Goal: Navigation & Orientation: Find specific page/section

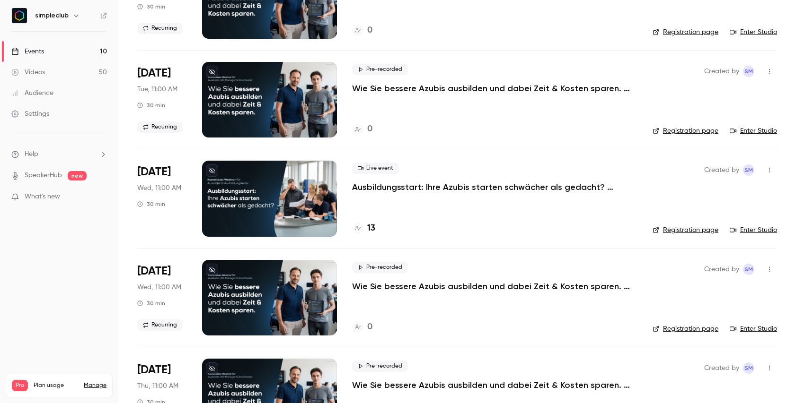
scroll to position [335, 0]
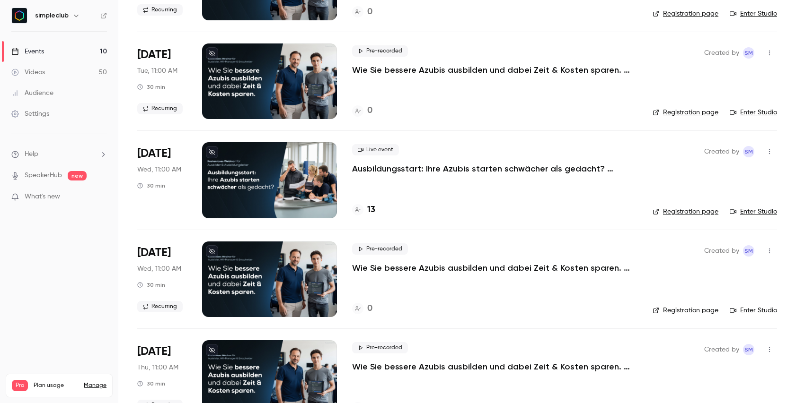
click at [462, 167] on p "Ausbildungsstart: Ihre Azubis starten schwächer als gedacht? ([DATE])" at bounding box center [494, 168] width 284 height 11
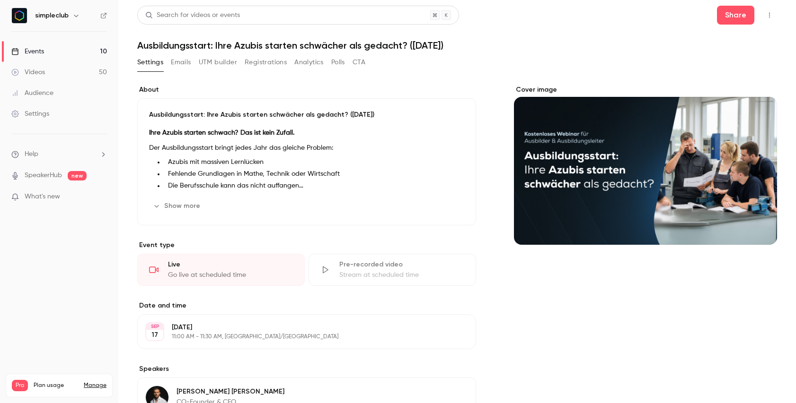
click at [175, 63] on button "Emails" at bounding box center [181, 62] width 20 height 15
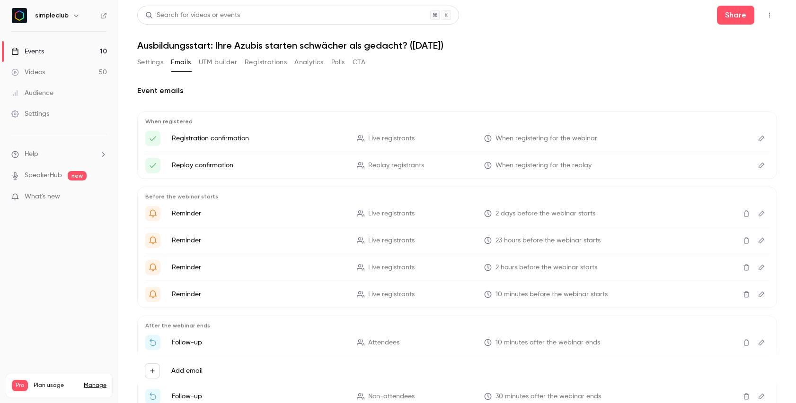
click at [260, 61] on button "Registrations" at bounding box center [266, 62] width 42 height 15
